Goal: Task Accomplishment & Management: Manage account settings

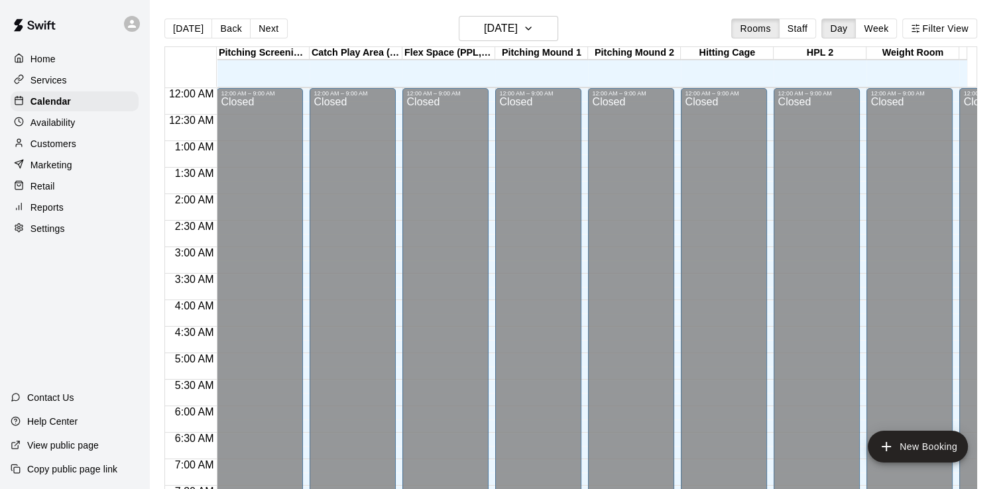
scroll to position [815, 0]
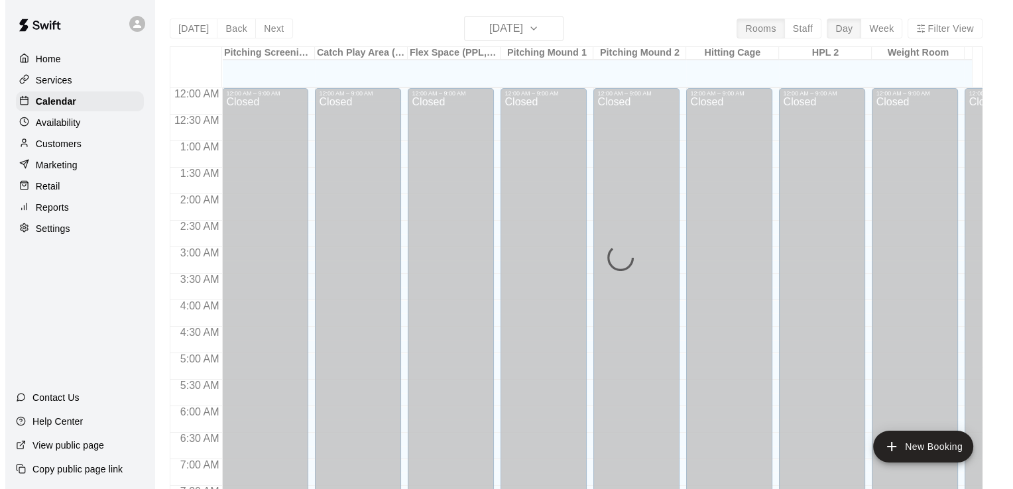
scroll to position [815, 0]
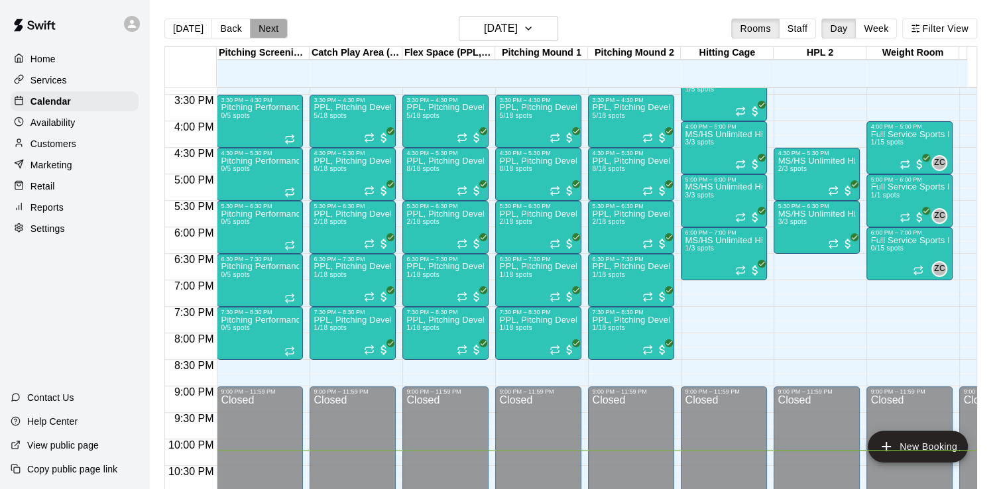
click at [265, 25] on button "Next" at bounding box center [268, 29] width 37 height 20
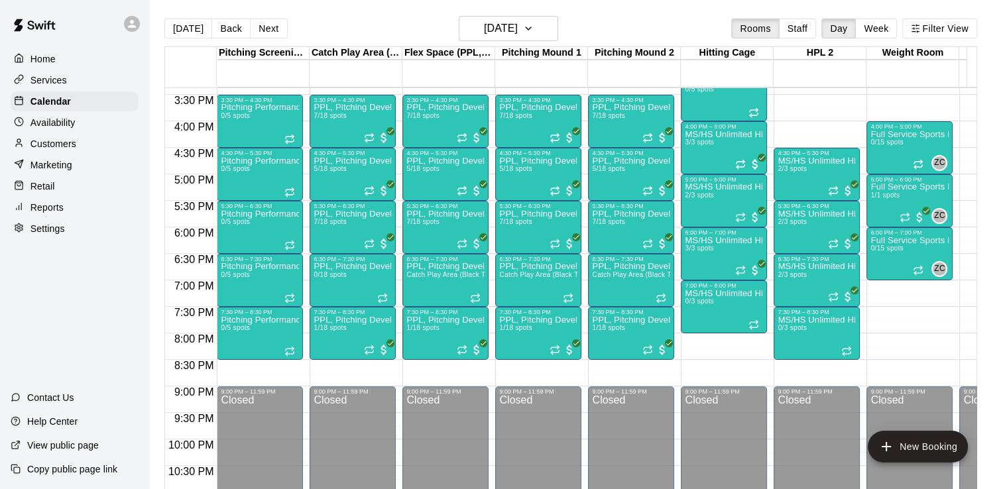
drag, startPoint x: 978, startPoint y: 355, endPoint x: 1000, endPoint y: 381, distance: 33.4
click at [1000, 381] on main "Today Back Next Wednesday Aug 20 Rooms Staff Day Week Filter View Pitching Scre…" at bounding box center [576, 255] width 854 height 510
click at [741, 162] on icon "Recurring event" at bounding box center [740, 164] width 11 height 11
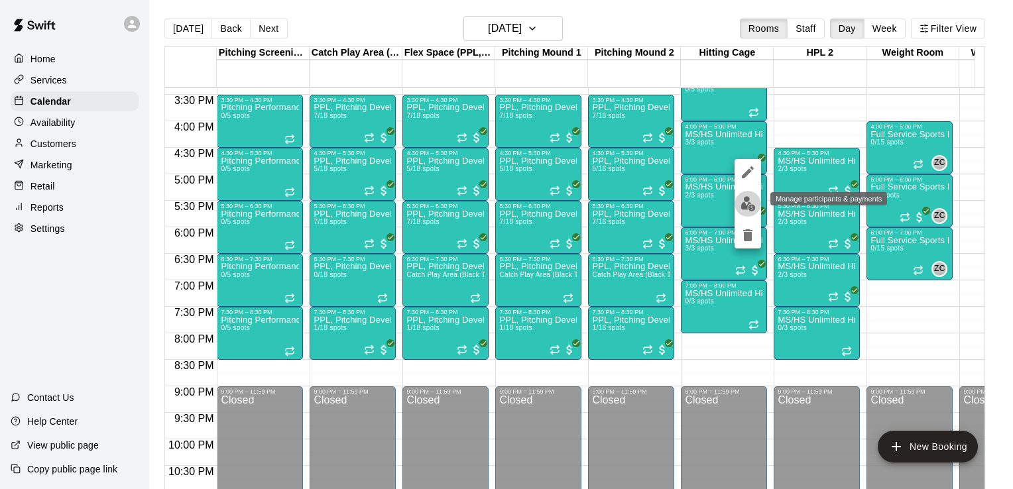
click at [743, 207] on img "edit" at bounding box center [748, 203] width 15 height 15
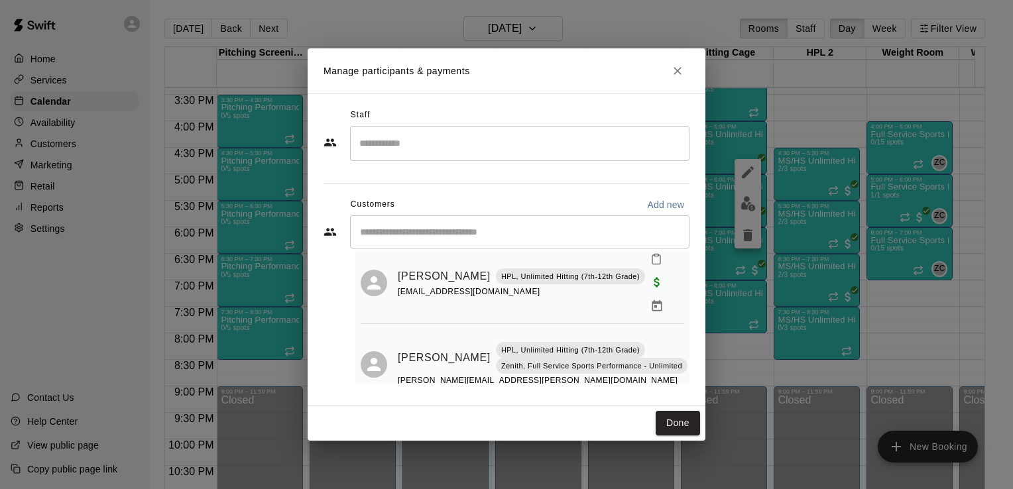
scroll to position [128, 0]
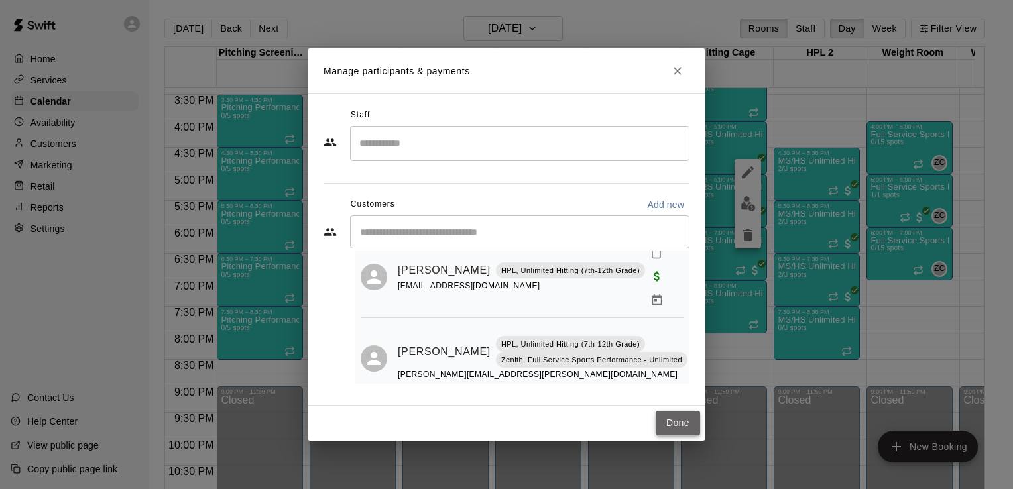
click at [683, 430] on button "Done" at bounding box center [678, 423] width 44 height 25
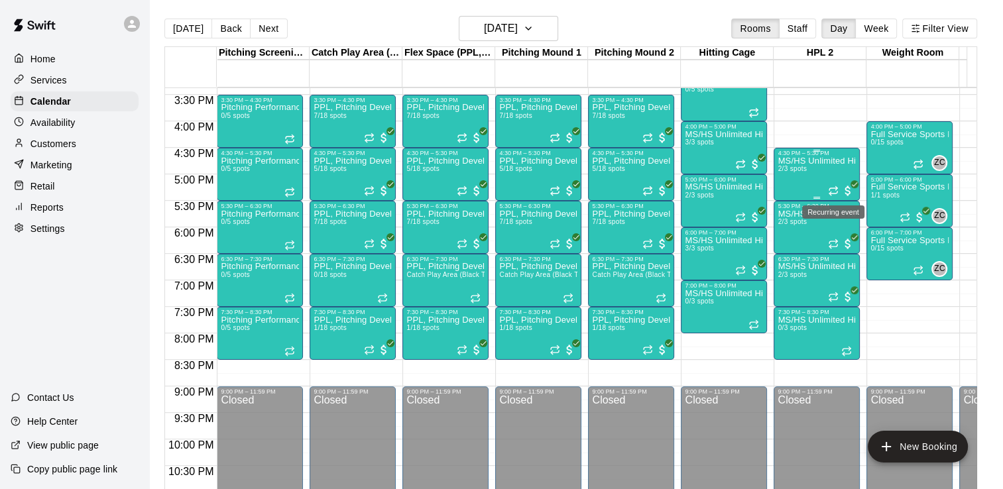
click at [836, 190] on icon "Recurring event" at bounding box center [837, 187] width 2 height 3
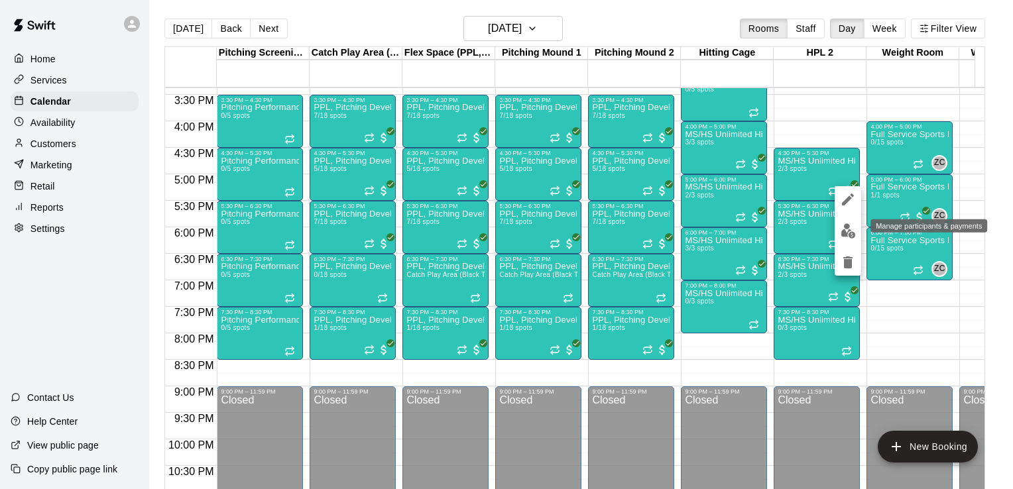
click at [847, 227] on img "edit" at bounding box center [848, 230] width 15 height 15
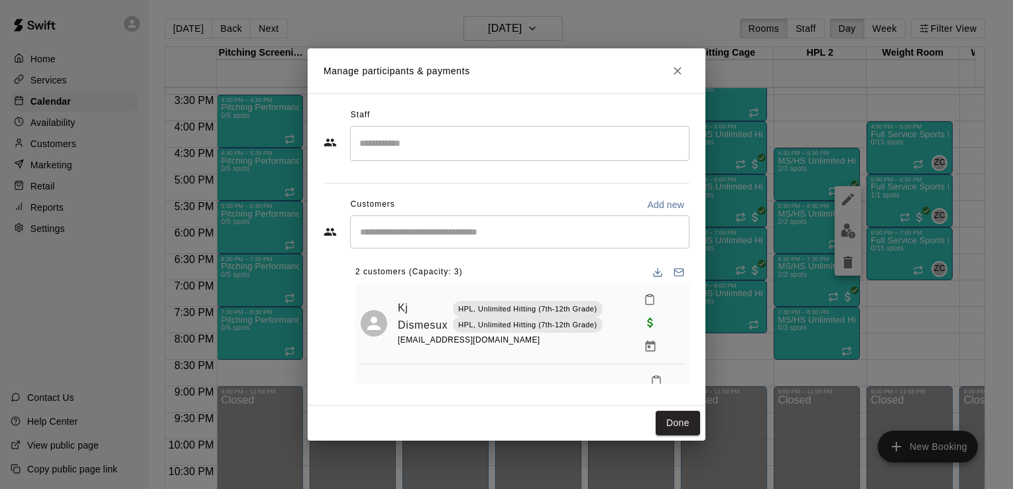
click at [679, 311] on div "Kj Dismesux HPL, Unlimited Hitting (7th-12th Grade) HPL, Unlimited Hitting (7th…" at bounding box center [522, 367] width 334 height 168
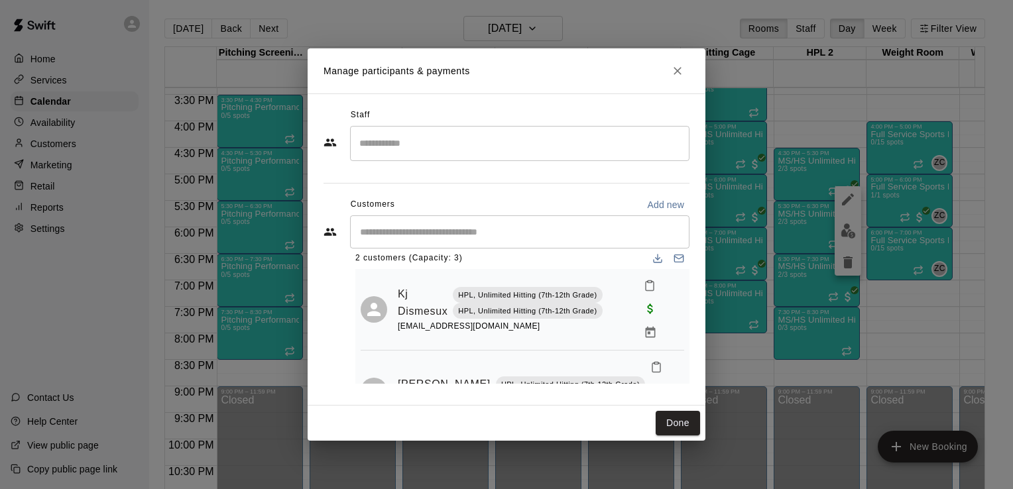
scroll to position [0, 0]
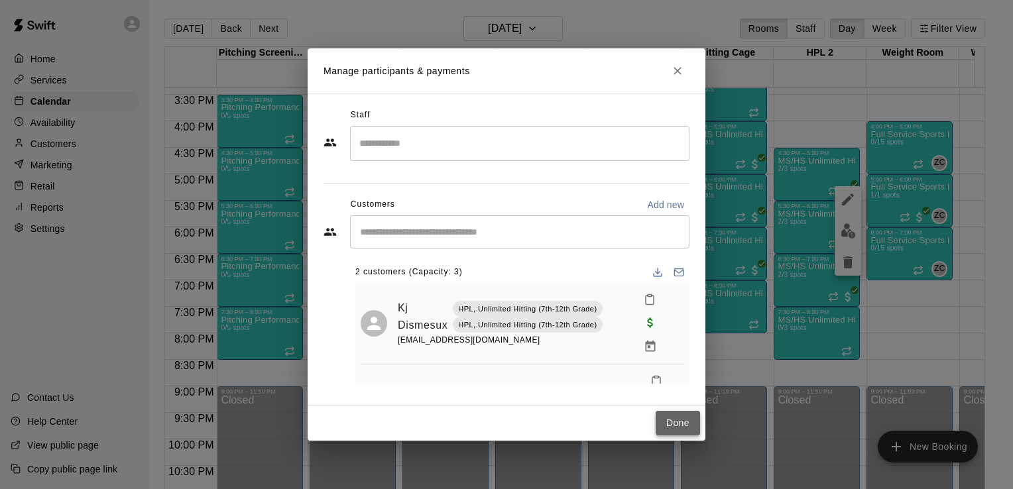
click at [678, 426] on button "Done" at bounding box center [678, 423] width 44 height 25
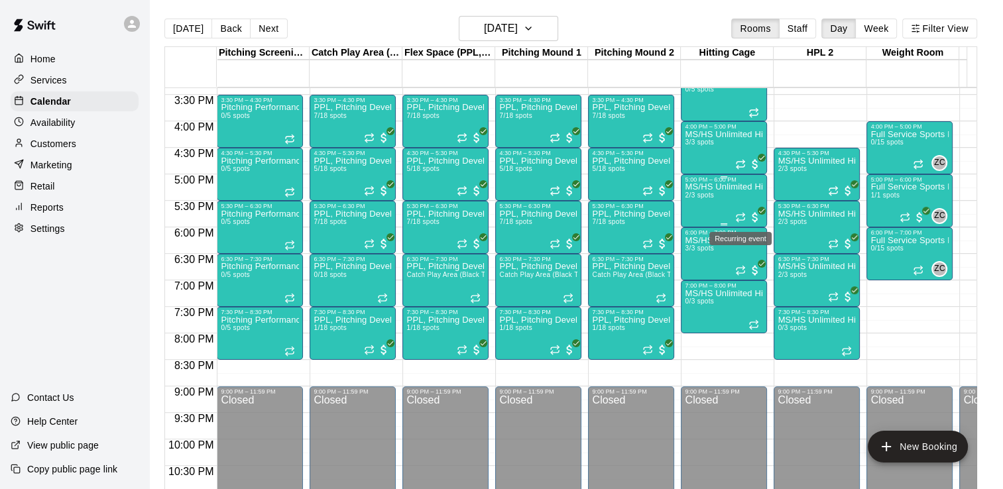
click at [740, 216] on icon "Recurring event" at bounding box center [740, 217] width 11 height 11
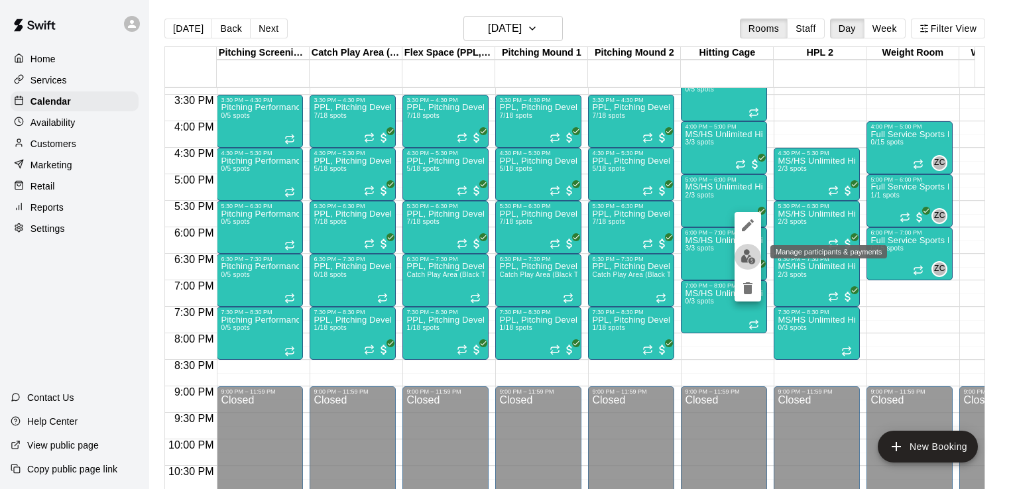
click at [750, 259] on img "edit" at bounding box center [748, 256] width 15 height 15
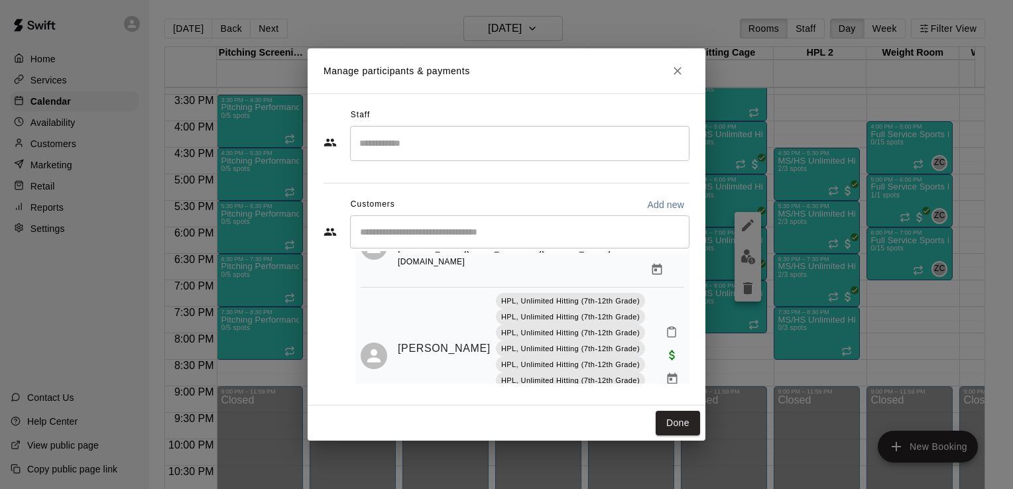
scroll to position [111, 0]
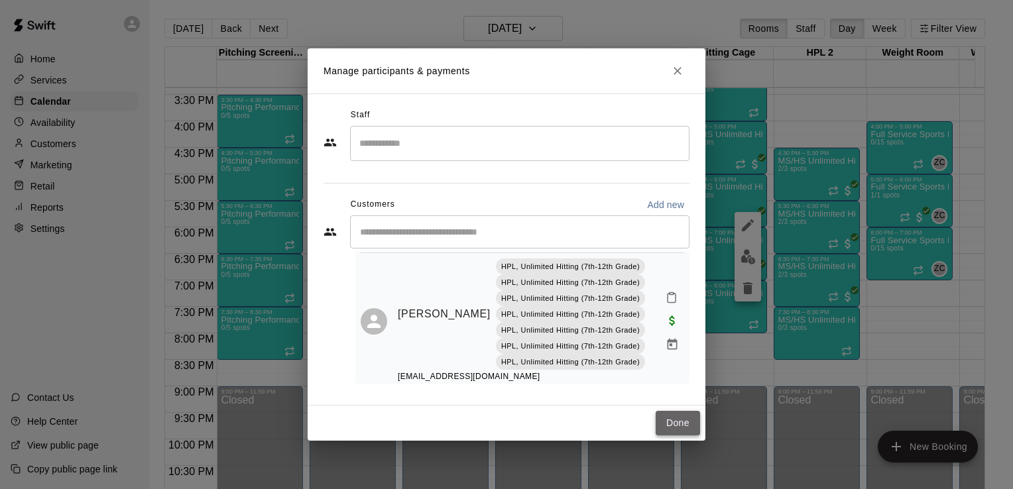
click at [678, 433] on button "Done" at bounding box center [678, 423] width 44 height 25
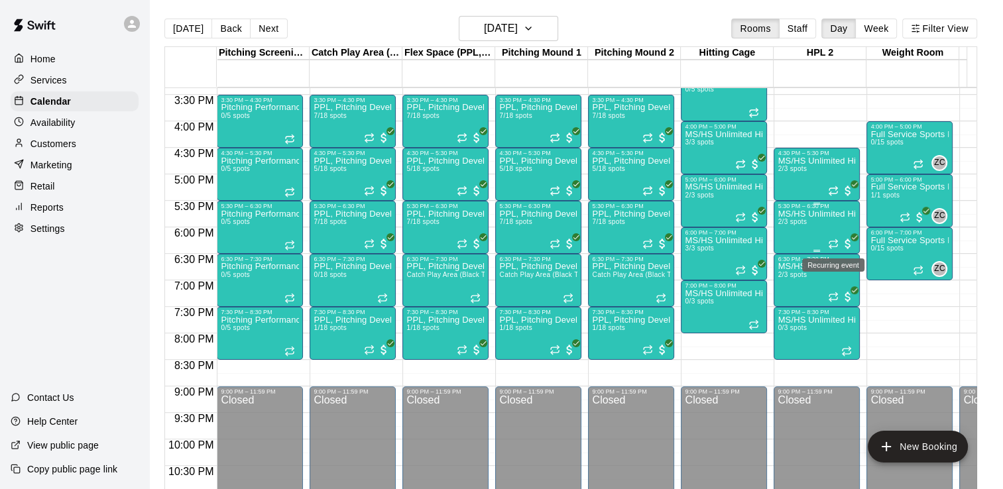
click at [830, 245] on icon "Recurring event" at bounding box center [833, 244] width 11 height 11
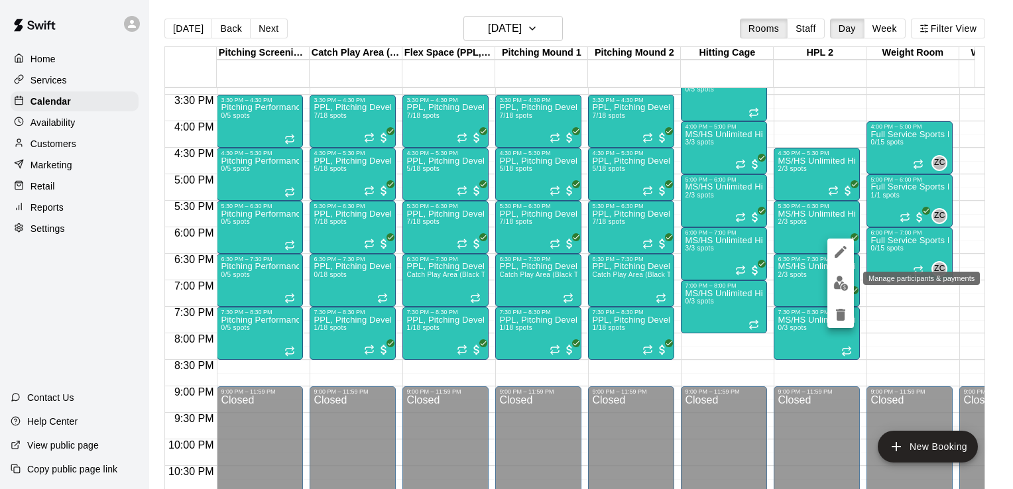
click at [843, 284] on img "edit" at bounding box center [840, 283] width 15 height 15
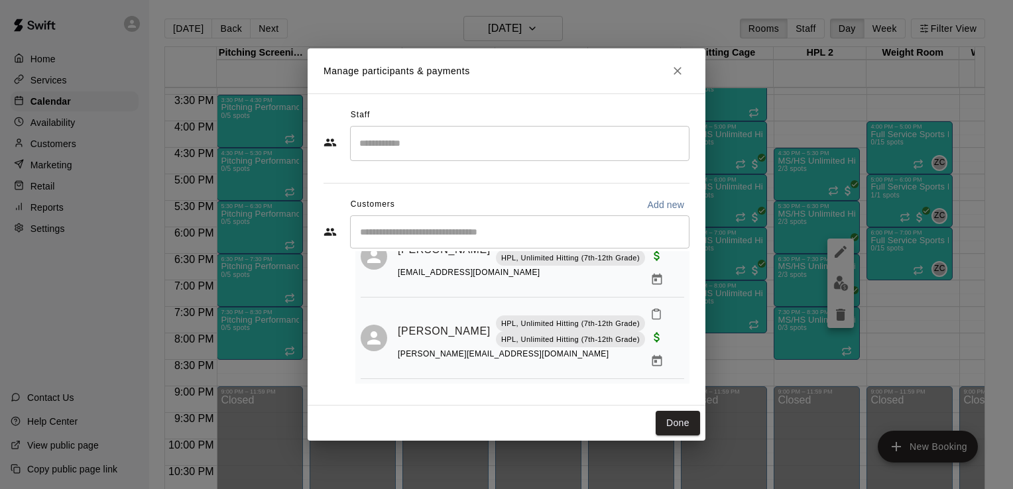
scroll to position [0, 0]
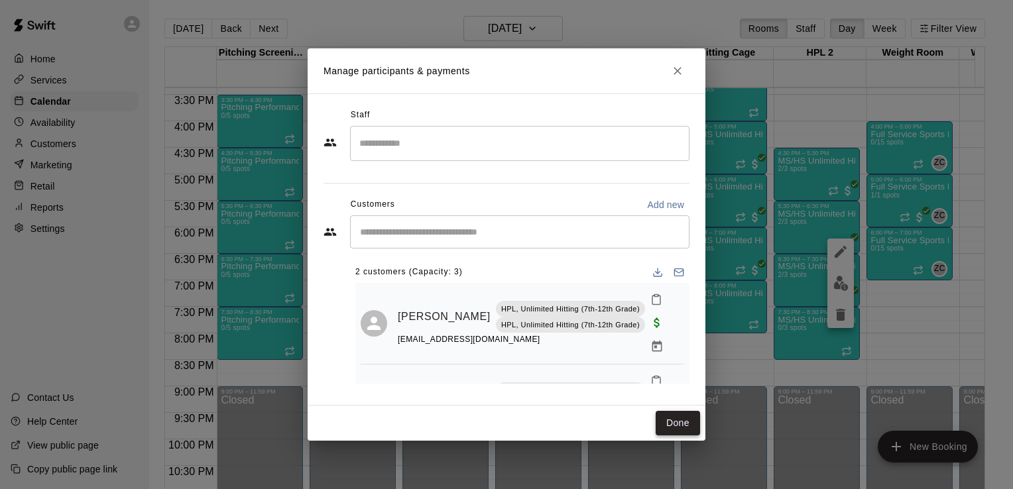
click at [679, 412] on button "Done" at bounding box center [678, 423] width 44 height 25
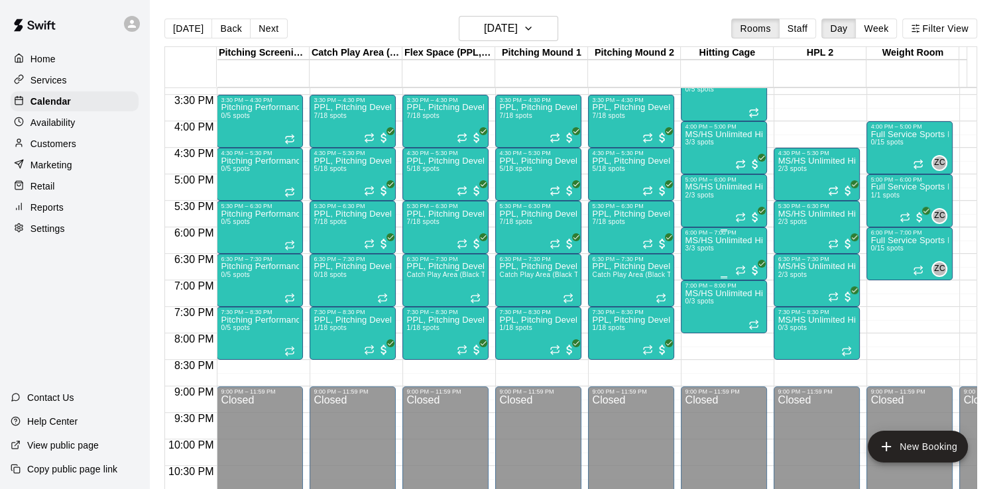
click at [742, 272] on icon "Recurring event" at bounding box center [741, 272] width 8 height 2
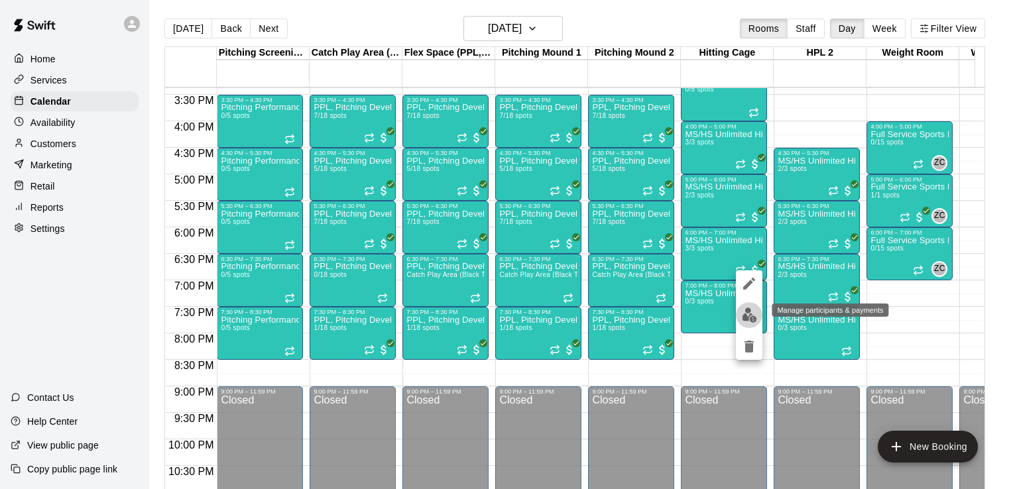
click at [750, 315] on img "edit" at bounding box center [749, 315] width 15 height 15
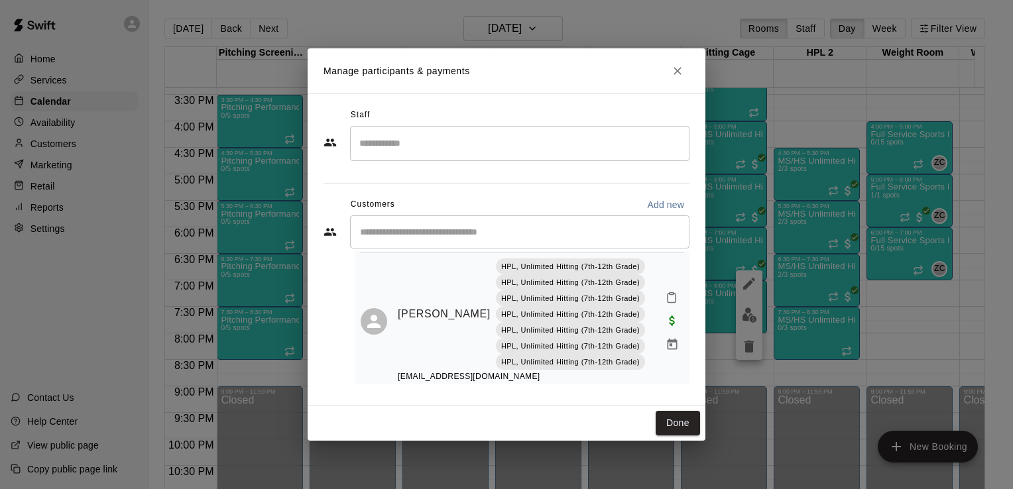
scroll to position [202, 0]
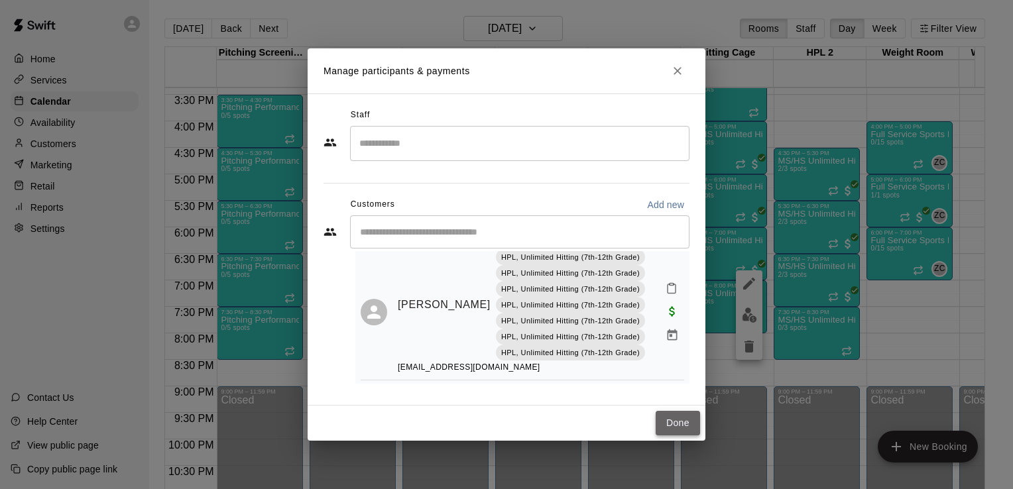
click at [671, 413] on button "Done" at bounding box center [678, 423] width 44 height 25
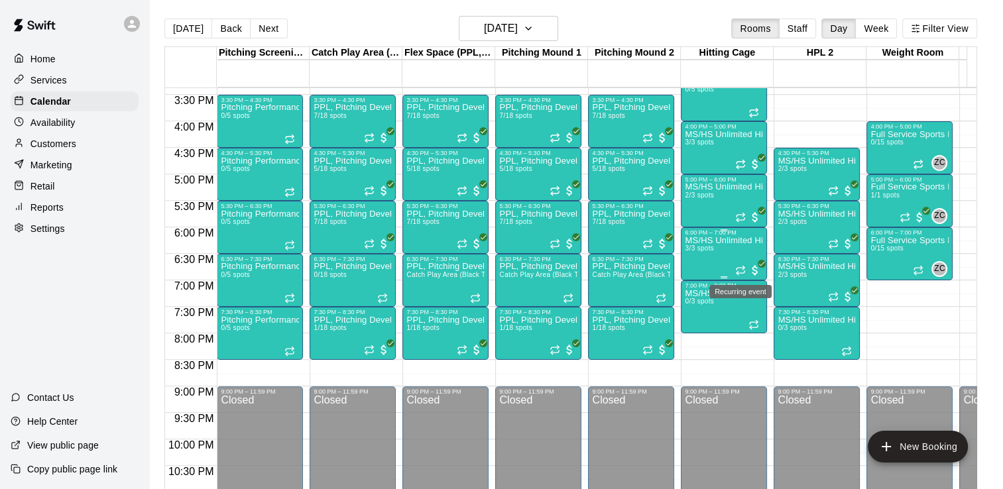
click at [739, 267] on icon "Recurring event" at bounding box center [740, 270] width 11 height 11
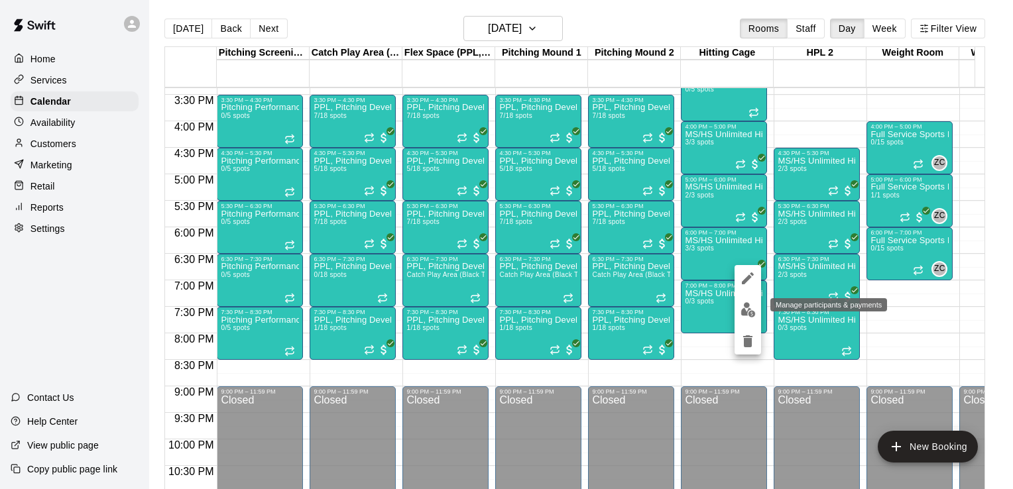
click at [750, 302] on img "edit" at bounding box center [748, 309] width 15 height 15
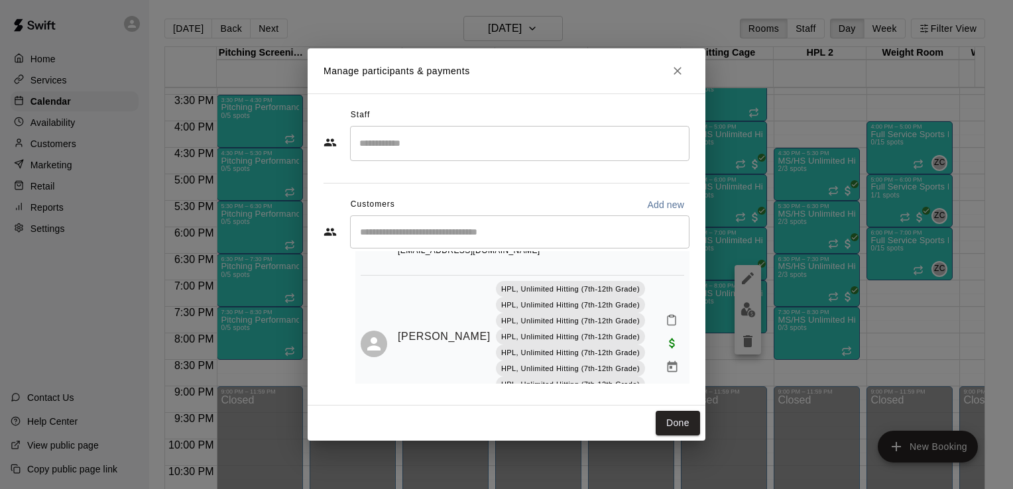
scroll to position [180, 0]
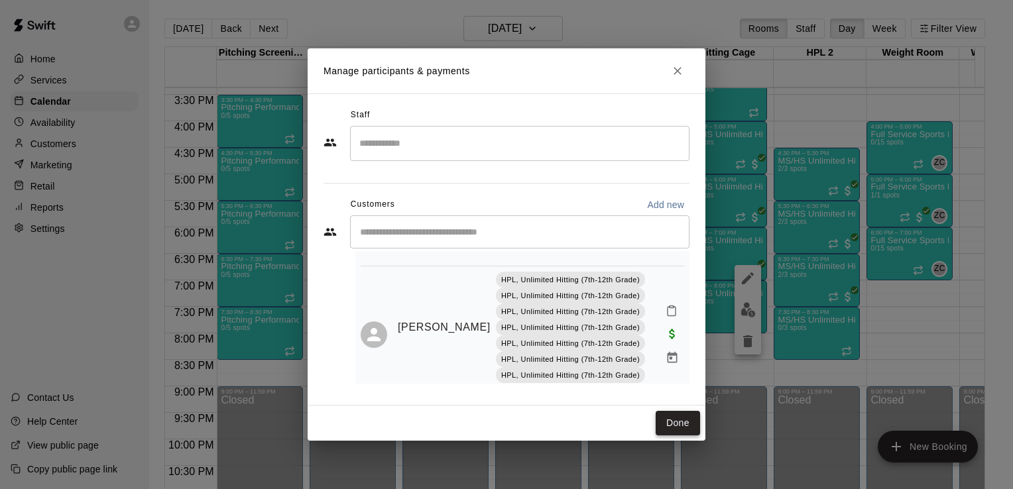
click at [687, 415] on button "Done" at bounding box center [678, 423] width 44 height 25
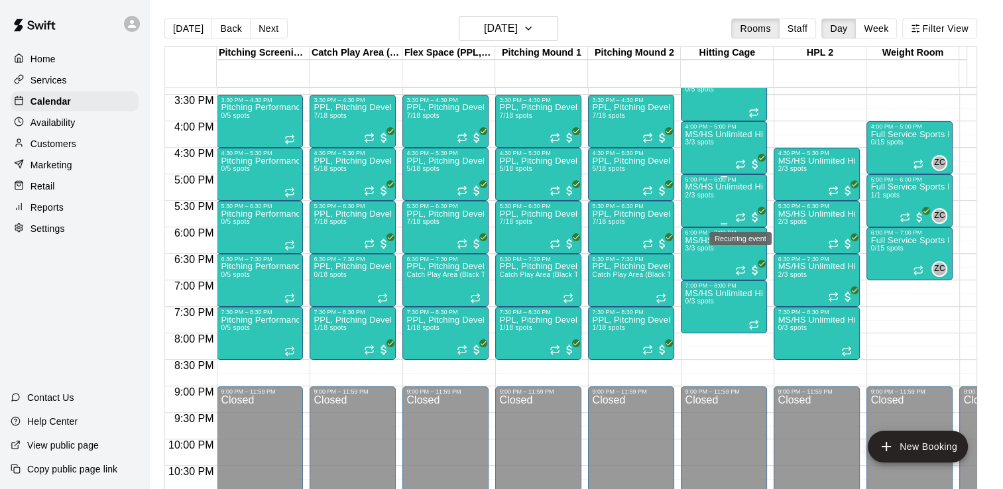
click at [737, 216] on icon "Recurring event" at bounding box center [741, 216] width 8 height 2
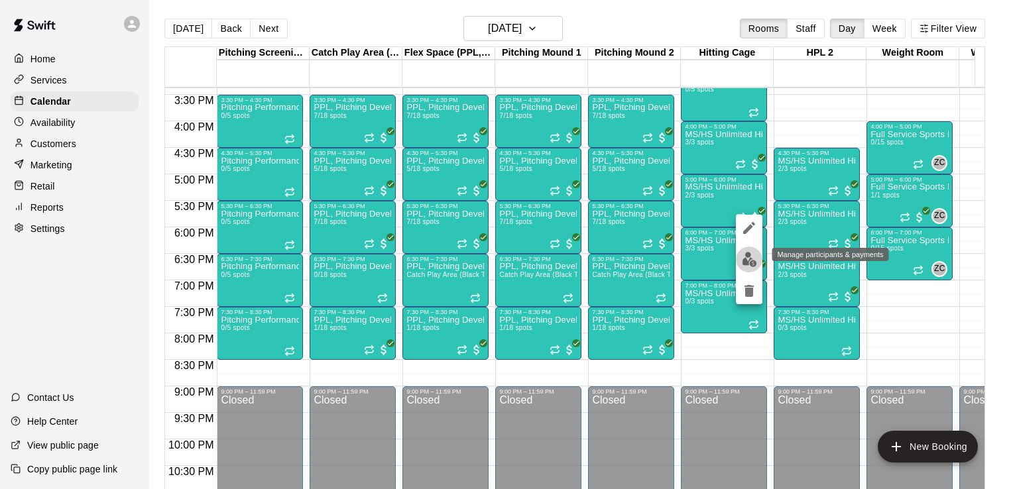
click at [748, 263] on img "edit" at bounding box center [749, 259] width 15 height 15
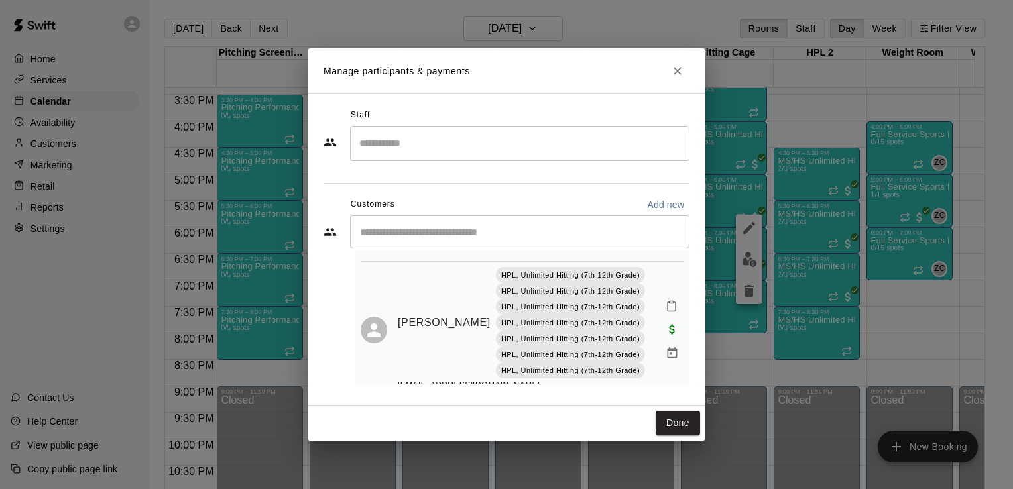
scroll to position [111, 0]
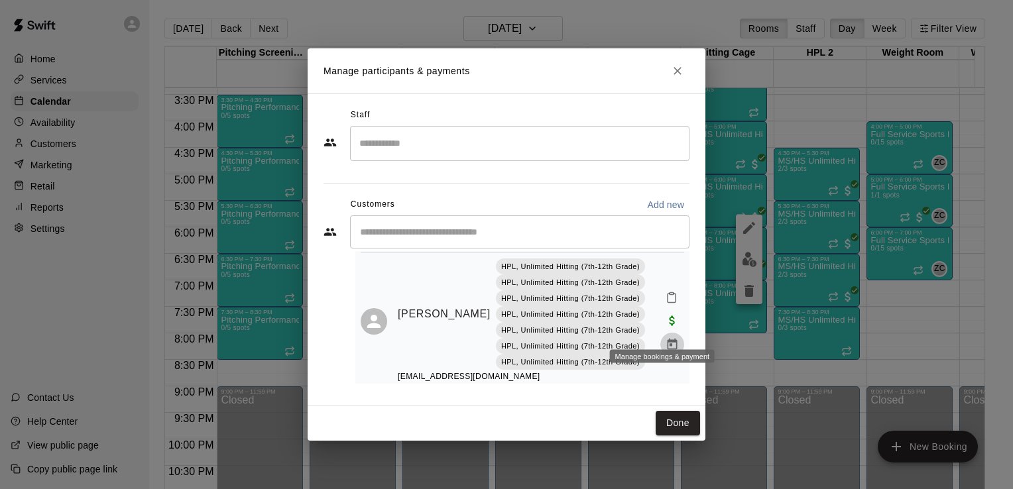
click at [668, 338] on icon "Manage bookings & payment" at bounding box center [673, 343] width 10 height 11
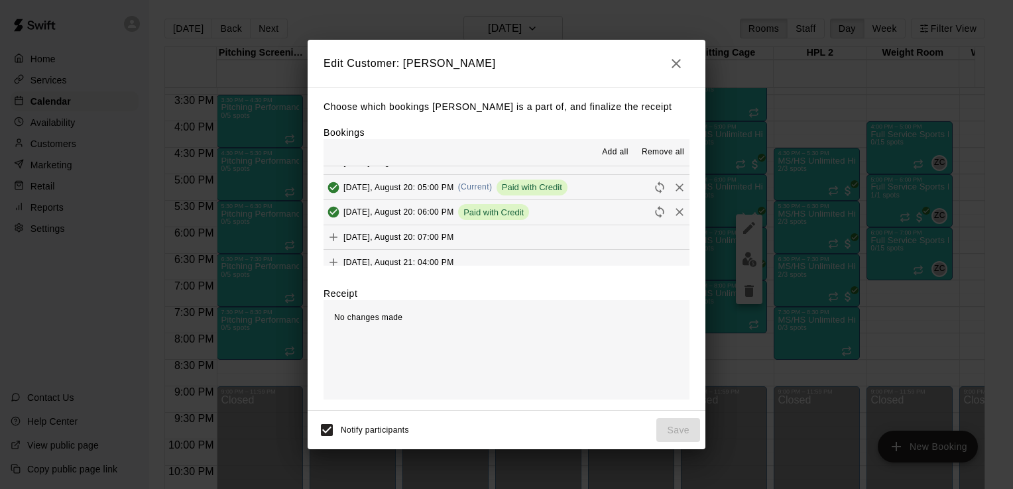
scroll to position [584, 0]
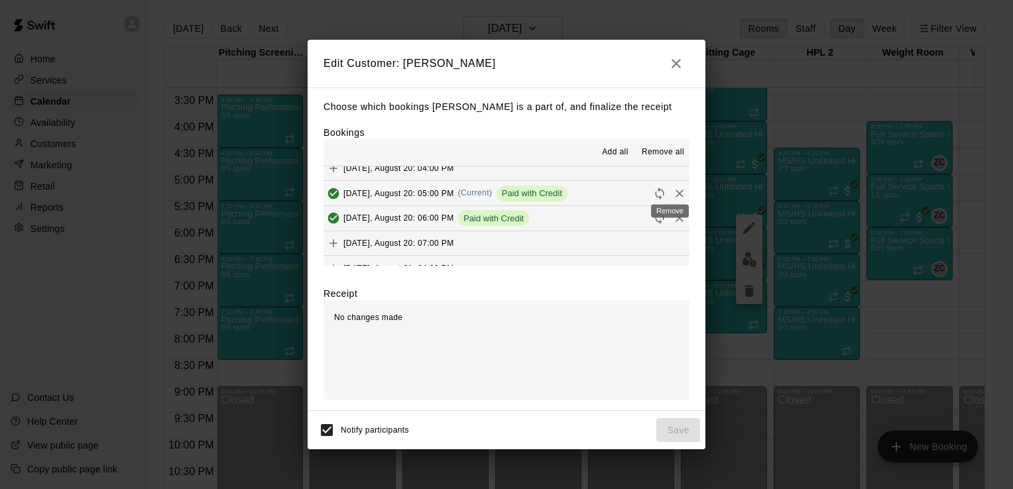
click at [676, 192] on icon "Remove" at bounding box center [680, 194] width 8 height 8
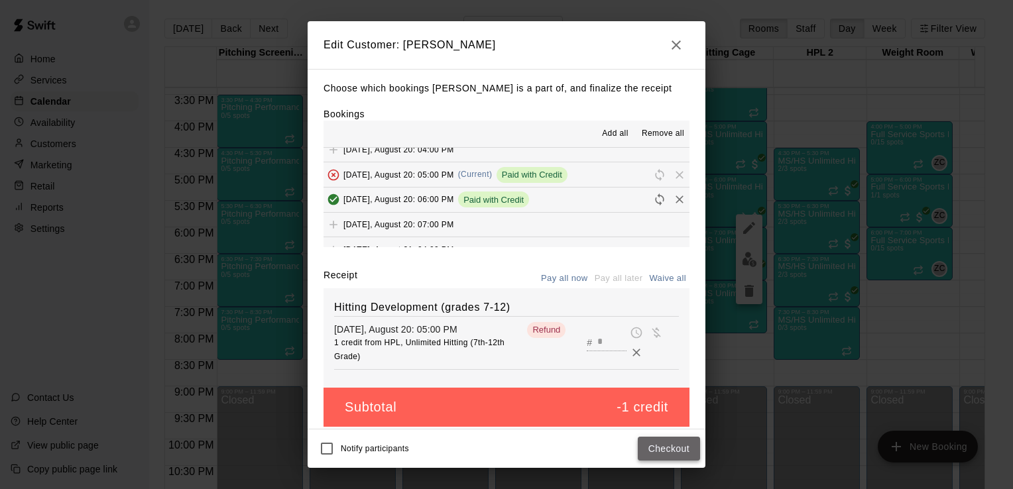
click at [645, 445] on button "Checkout" at bounding box center [669, 449] width 62 height 25
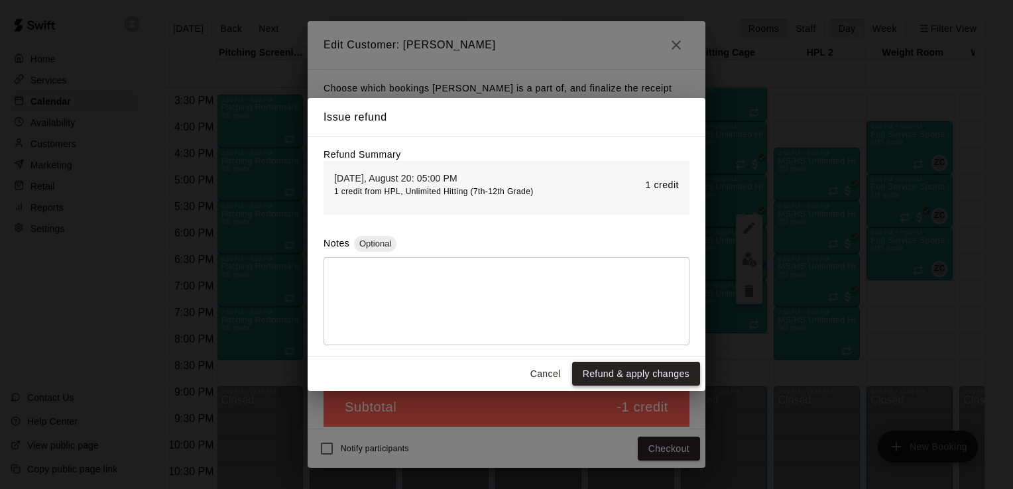
click at [674, 369] on button "Refund & apply changes" at bounding box center [636, 374] width 128 height 25
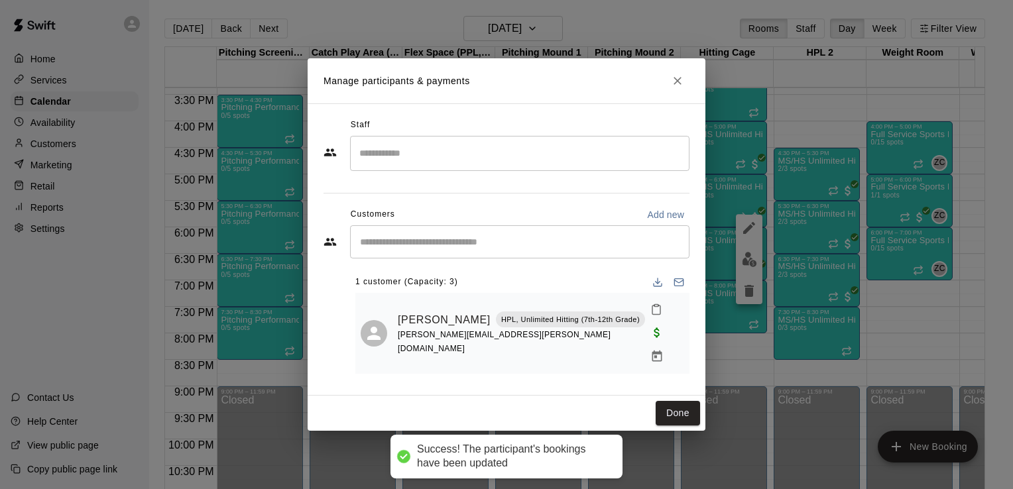
scroll to position [0, 0]
click at [678, 402] on button "Done" at bounding box center [678, 413] width 44 height 25
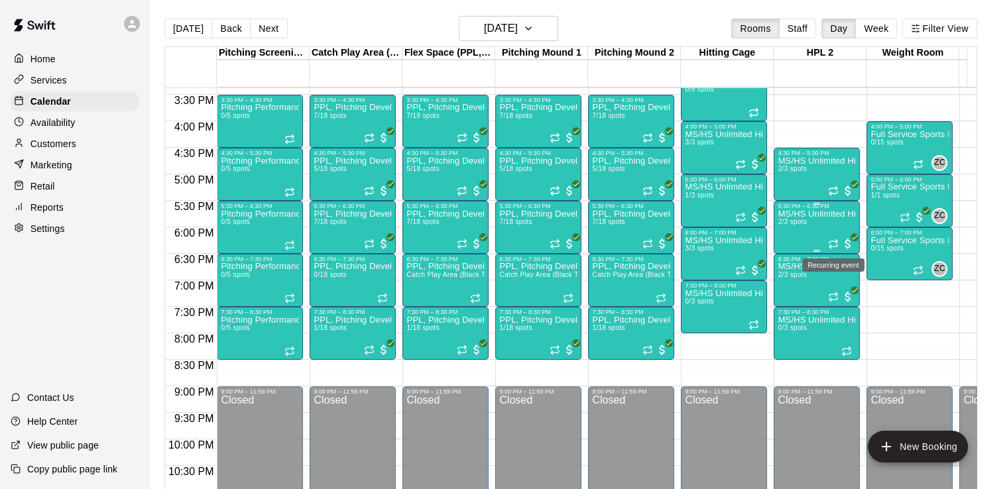
click at [833, 241] on icon "Recurring event" at bounding box center [833, 244] width 11 height 11
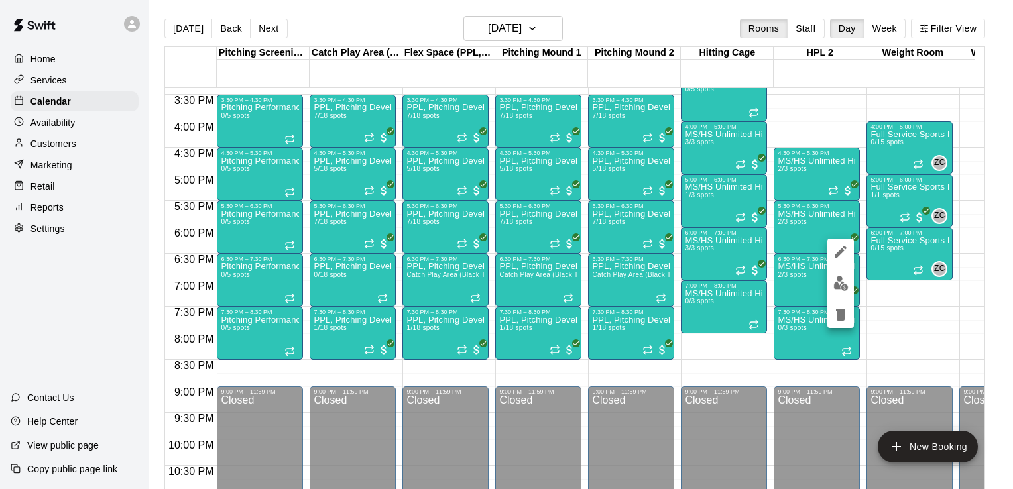
click at [733, 266] on div at bounding box center [506, 244] width 1013 height 489
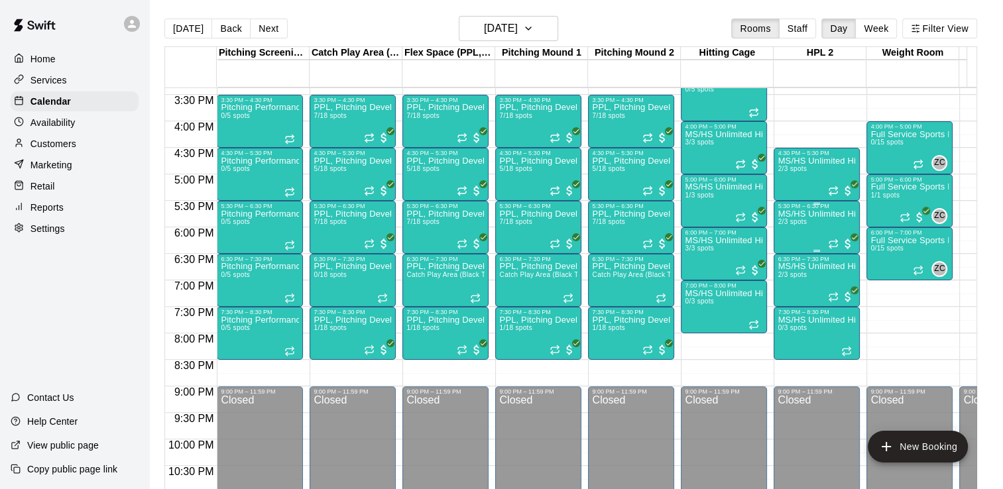
click at [832, 237] on div at bounding box center [841, 243] width 27 height 13
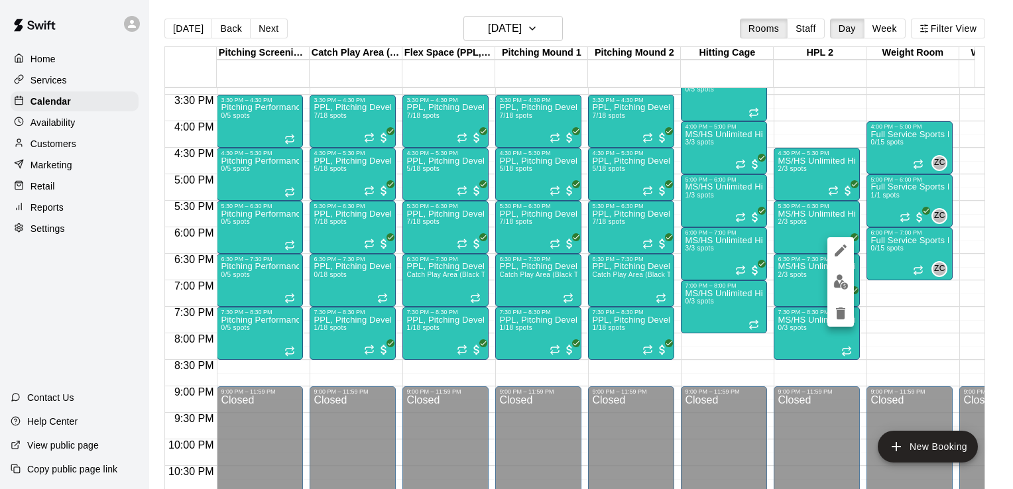
click at [804, 293] on div at bounding box center [506, 244] width 1013 height 489
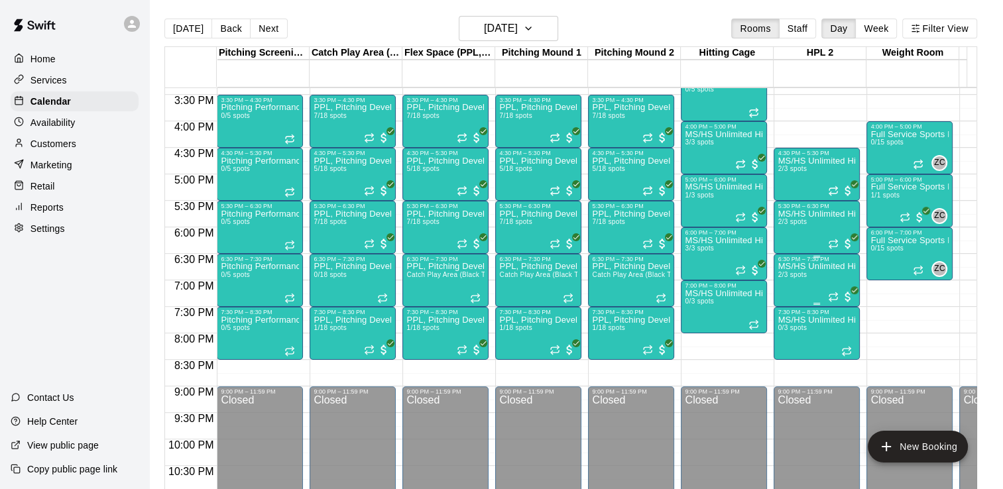
click at [838, 290] on div at bounding box center [841, 296] width 27 height 13
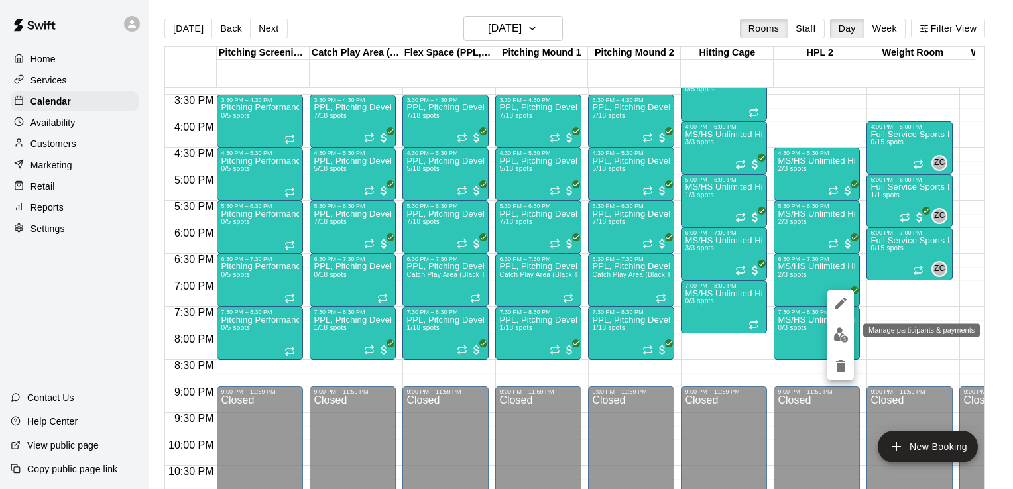
click at [837, 330] on img "edit" at bounding box center [840, 334] width 15 height 15
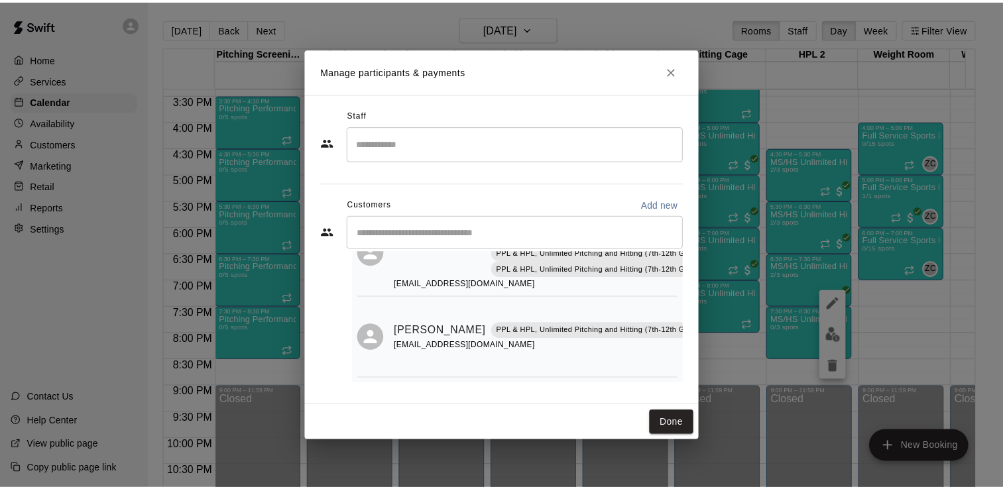
scroll to position [90, 0]
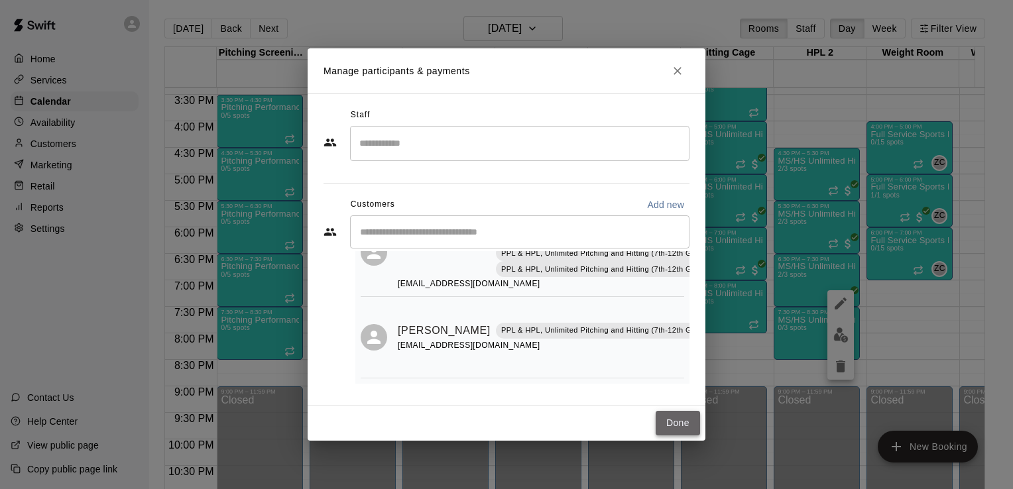
click at [676, 419] on button "Done" at bounding box center [678, 423] width 44 height 25
